Goal: Task Accomplishment & Management: Manage account settings

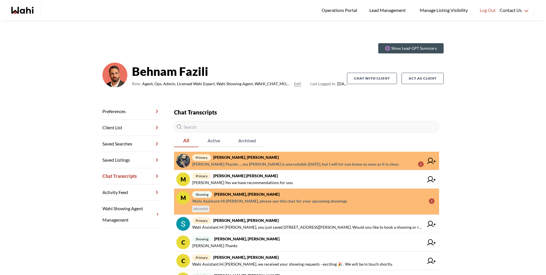
click at [278, 161] on span "Saeid Kanani : Thanks ... my brocker is unavailable today, but I will let you k…" at bounding box center [295, 164] width 207 height 7
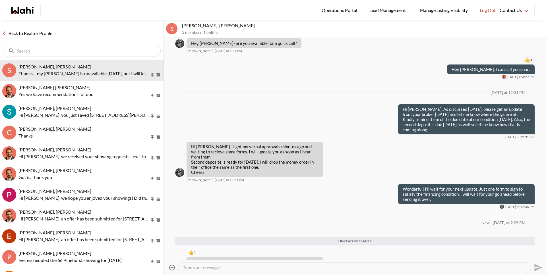
scroll to position [631, 0]
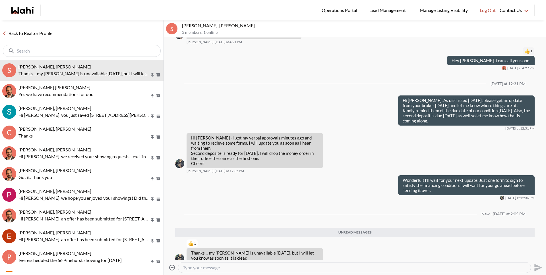
click at [27, 32] on link "Back to Realtor Profile" at bounding box center [27, 33] width 55 height 7
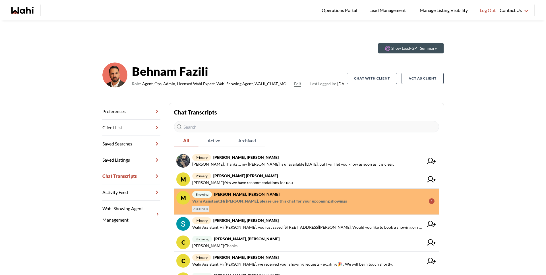
click at [249, 200] on span "Wahi Assistant : Hi khalid, please use this chat for your upcoming showings" at bounding box center [269, 201] width 155 height 7
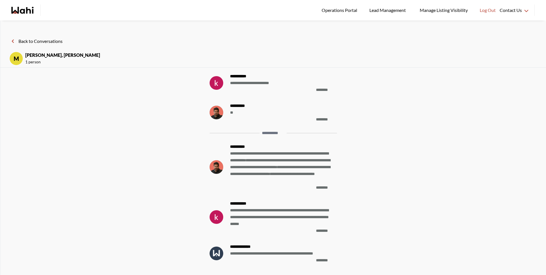
click at [33, 42] on button "Back to Conversations" at bounding box center [35, 41] width 53 height 7
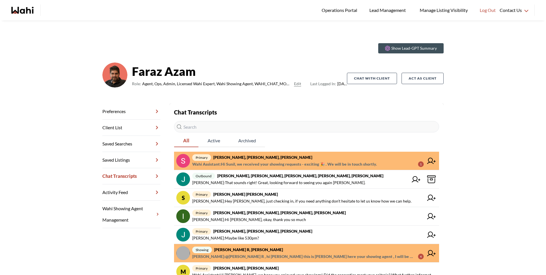
click at [324, 162] on span "Wahi Assistant : Hi [PERSON_NAME], we received your showing requests - exciting…" at bounding box center [284, 164] width 185 height 7
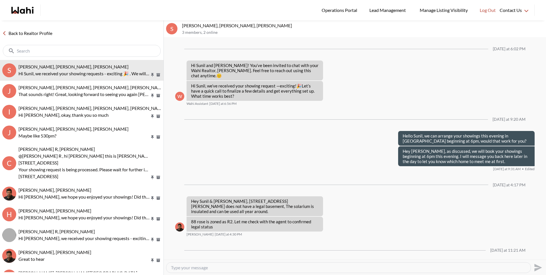
scroll to position [405, 0]
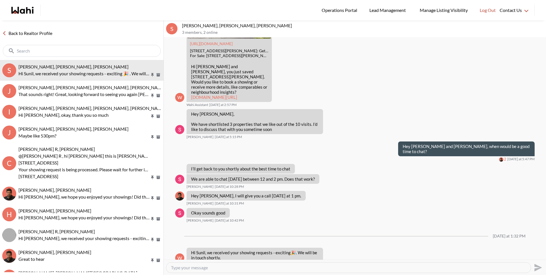
click at [47, 32] on link "Back to Realtor Profile" at bounding box center [27, 33] width 55 height 7
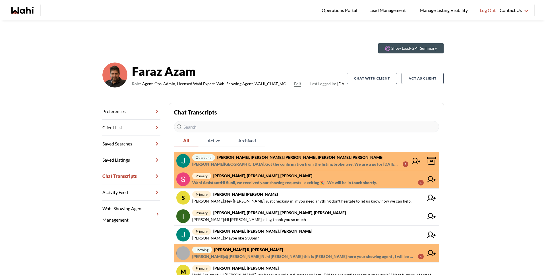
click at [250, 179] on span "Wahi Assistant : Hi Sunil, we received your showing requests - exciting 🎉 . We …" at bounding box center [284, 182] width 185 height 7
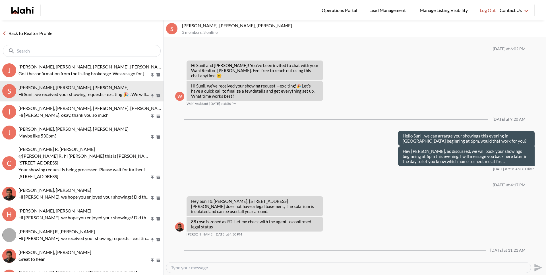
scroll to position [405, 0]
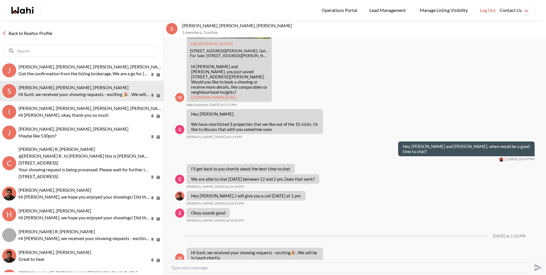
click at [271, 268] on textarea "Type your message" at bounding box center [348, 268] width 355 height 6
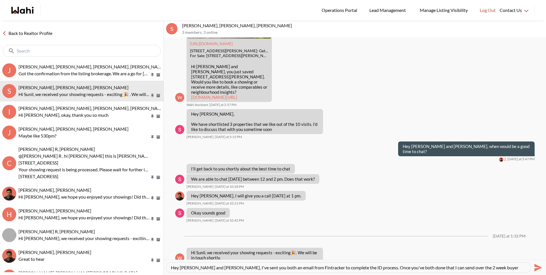
scroll to position [6, 0]
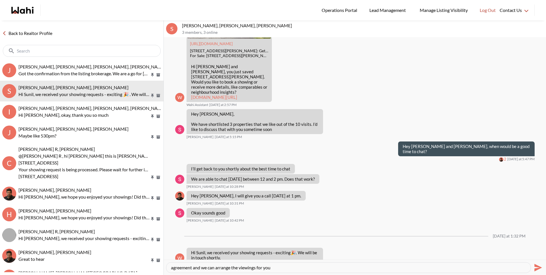
type textarea "Hey Sunil and Ana, I've sent you both an email from Fintracker to complete the …"
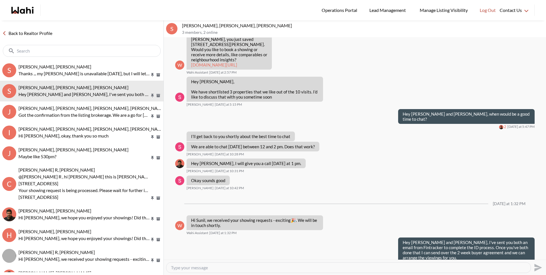
click at [221, 266] on textarea "Type your message" at bounding box center [348, 268] width 355 height 6
paste textarea "Type your message"
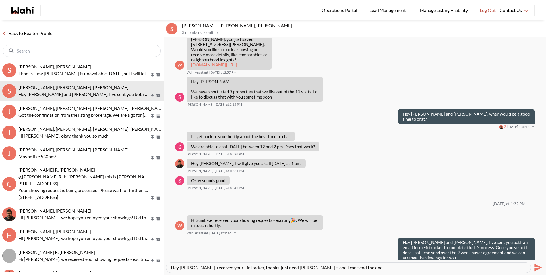
type textarea "Hey [PERSON_NAME], received your Fintracker, thanks, just need [PERSON_NAME]'s …"
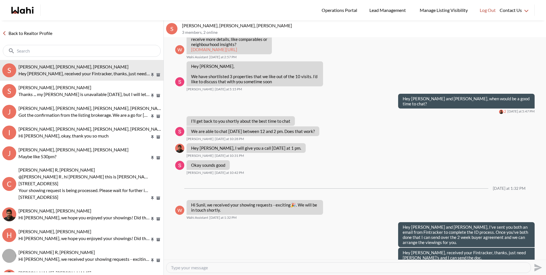
click at [45, 32] on link "Back to Realtor Profile" at bounding box center [27, 33] width 55 height 7
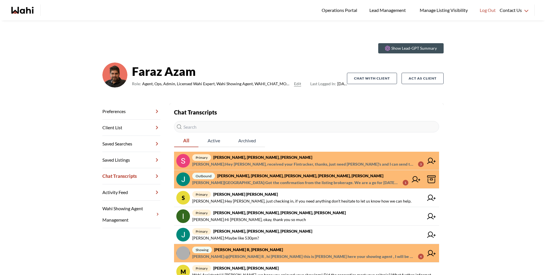
click at [267, 161] on span "Michelle Ryckman : Hey Sunil, received your Fintracker, thanks, just need Ana's…" at bounding box center [302, 164] width 221 height 7
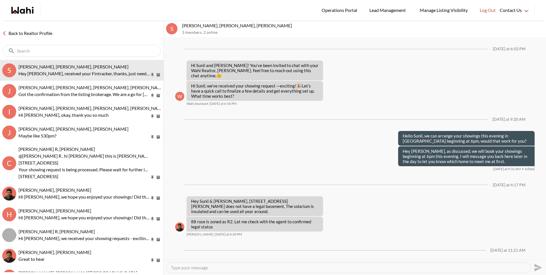
scroll to position [453, 0]
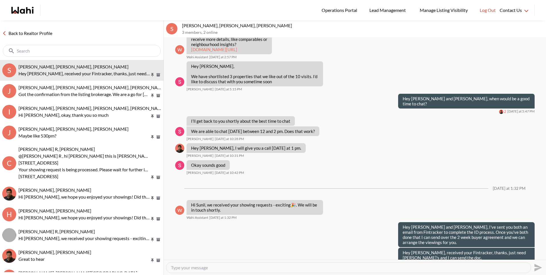
click at [54, 33] on link "Back to Realtor Profile" at bounding box center [27, 33] width 55 height 7
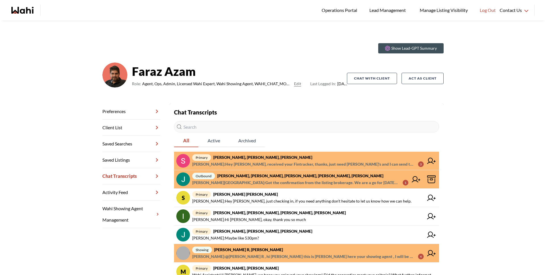
click at [252, 183] on span "Duane Wellington : Got the confirmation from the listing brokerage. We are a go…" at bounding box center [295, 182] width 206 height 7
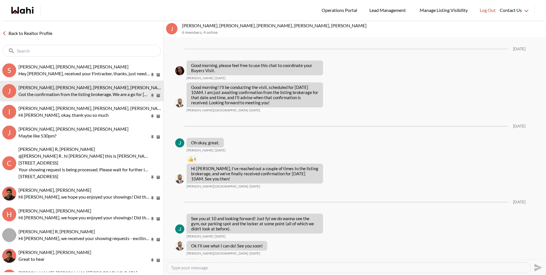
scroll to position [228, 0]
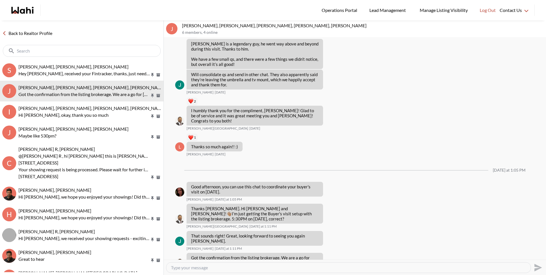
click at [29, 30] on link "Back to Realtor Profile" at bounding box center [27, 33] width 55 height 7
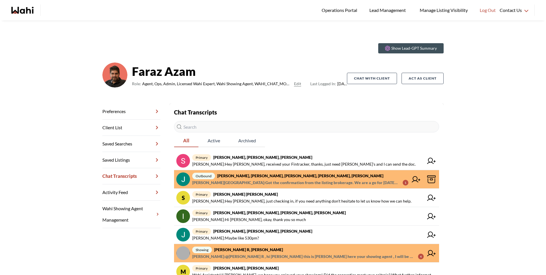
click at [265, 185] on span "Duane Wellington : Got the confirmation from the listing brokerage. We are a go…" at bounding box center [295, 182] width 206 height 7
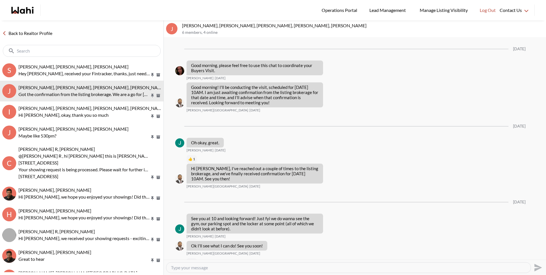
scroll to position [228, 0]
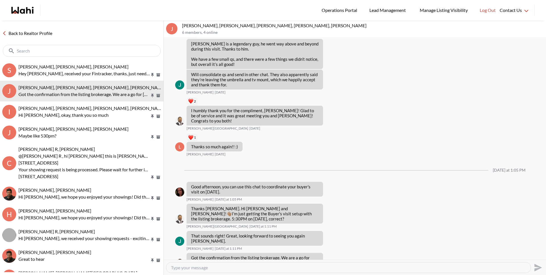
click at [35, 34] on link "Back to Realtor Profile" at bounding box center [27, 33] width 55 height 7
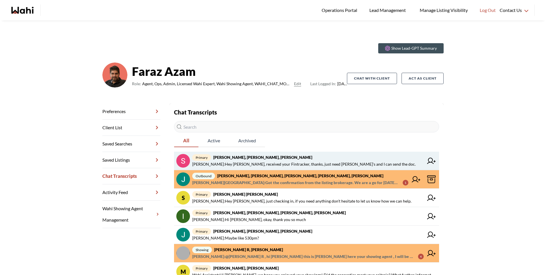
click at [248, 162] on span "Michelle Ryckman : Hey Sunil, received your Fintracker, thanks, just need Ana's…" at bounding box center [303, 164] width 223 height 7
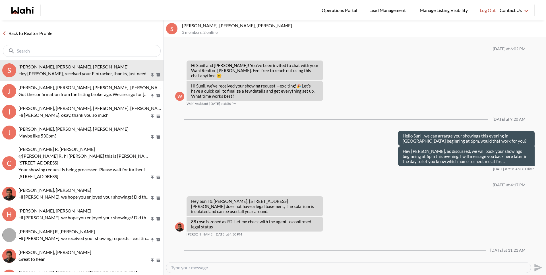
scroll to position [452, 0]
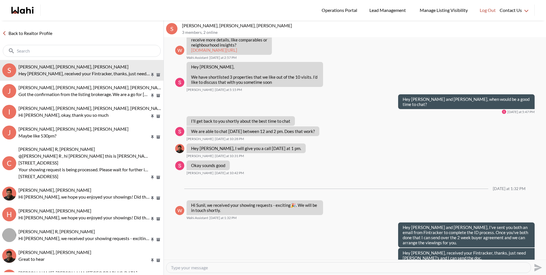
click at [28, 37] on div "Back to Realtor Profile" at bounding box center [81, 40] width 163 height 40
click at [30, 32] on link "Back to Realtor Profile" at bounding box center [27, 33] width 55 height 7
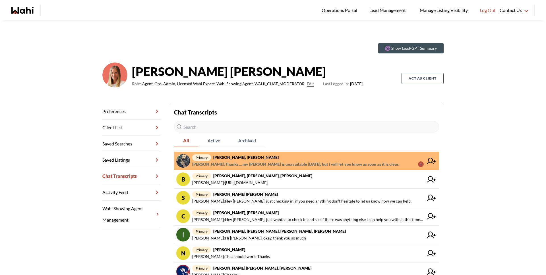
click at [273, 166] on span "[PERSON_NAME] : Thanks ... my [PERSON_NAME] is unavailable [DATE], but I will l…" at bounding box center [295, 164] width 207 height 7
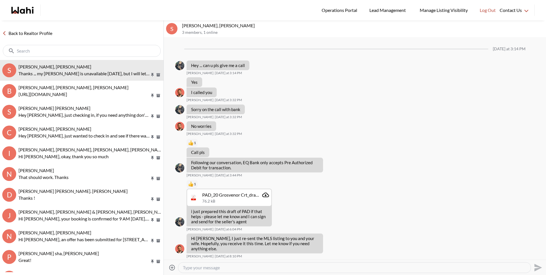
scroll to position [586, 0]
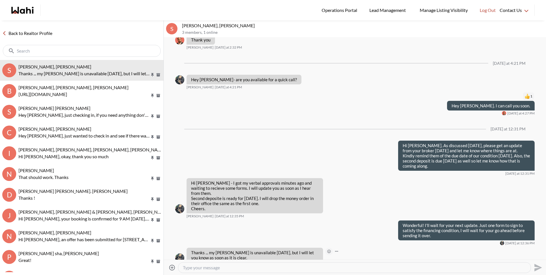
click at [327, 250] on icon "Open Reaction Selector" at bounding box center [328, 251] width 3 height 3
click at [345, 231] on div "Select Reaction: Thumbs up" at bounding box center [345, 229] width 5 height 5
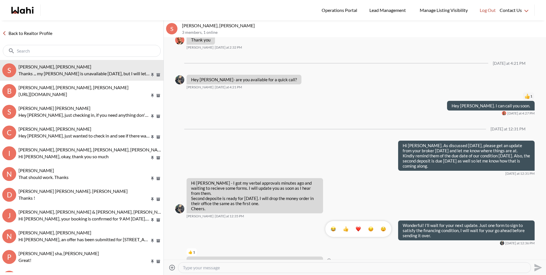
scroll to position [594, 0]
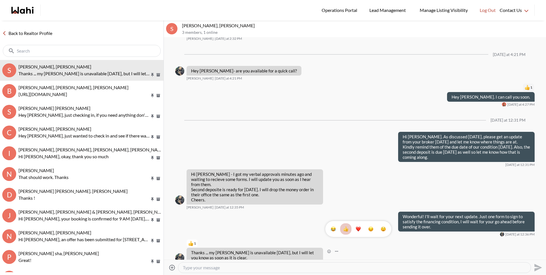
click at [43, 31] on link "Back to Realtor Profile" at bounding box center [27, 33] width 55 height 7
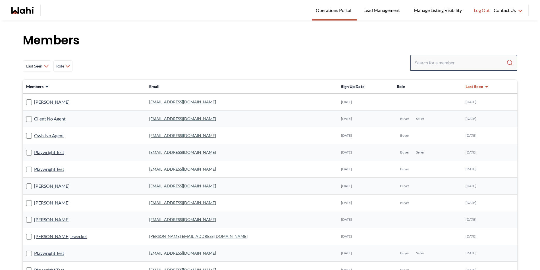
click at [444, 64] on input "Search input" at bounding box center [461, 62] width 92 height 10
paste input "metodijakoz66@gmail.com"
type input "metodijakoz66@gmail.com"
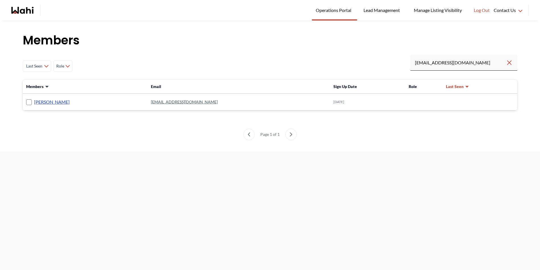
click at [40, 105] on link "jackie koz" at bounding box center [52, 101] width 36 height 7
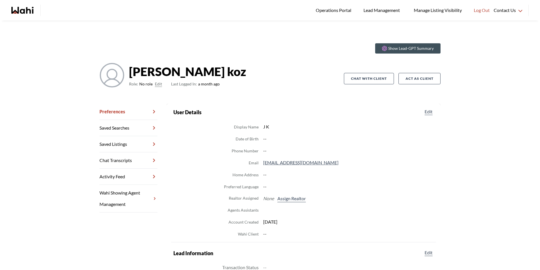
click at [127, 161] on link "Chat Transcripts" at bounding box center [129, 160] width 58 height 16
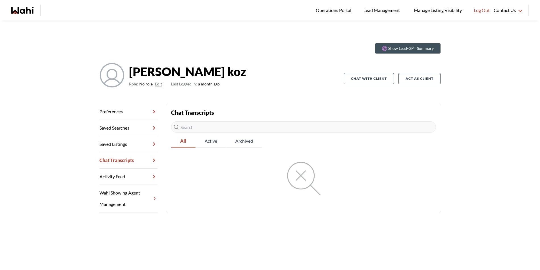
click at [156, 85] on button "Edit" at bounding box center [158, 83] width 7 height 7
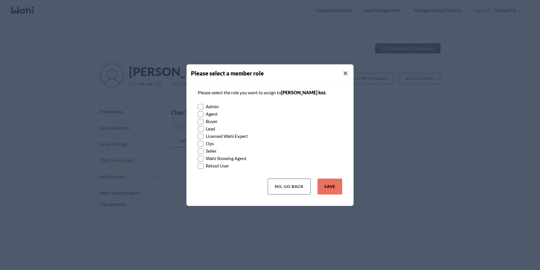
click at [201, 122] on rect at bounding box center [200, 121] width 5 height 5
click at [198, 121] on input "Buyer" at bounding box center [198, 119] width 0 height 4
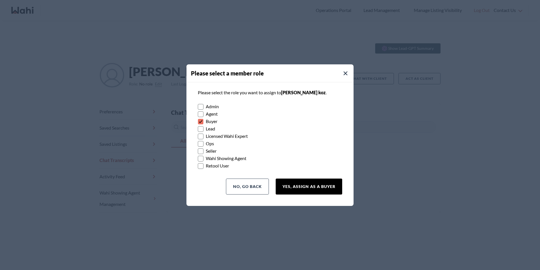
click at [319, 186] on button "Yes, Assign as a Buyer" at bounding box center [309, 186] width 67 height 16
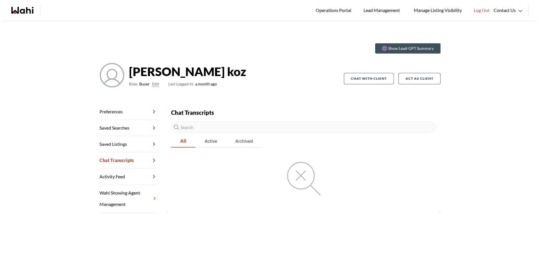
click at [140, 161] on link "Chat Transcripts" at bounding box center [129, 160] width 58 height 16
click at [135, 112] on link "Preferences" at bounding box center [129, 111] width 58 height 16
